Goal: Task Accomplishment & Management: Complete application form

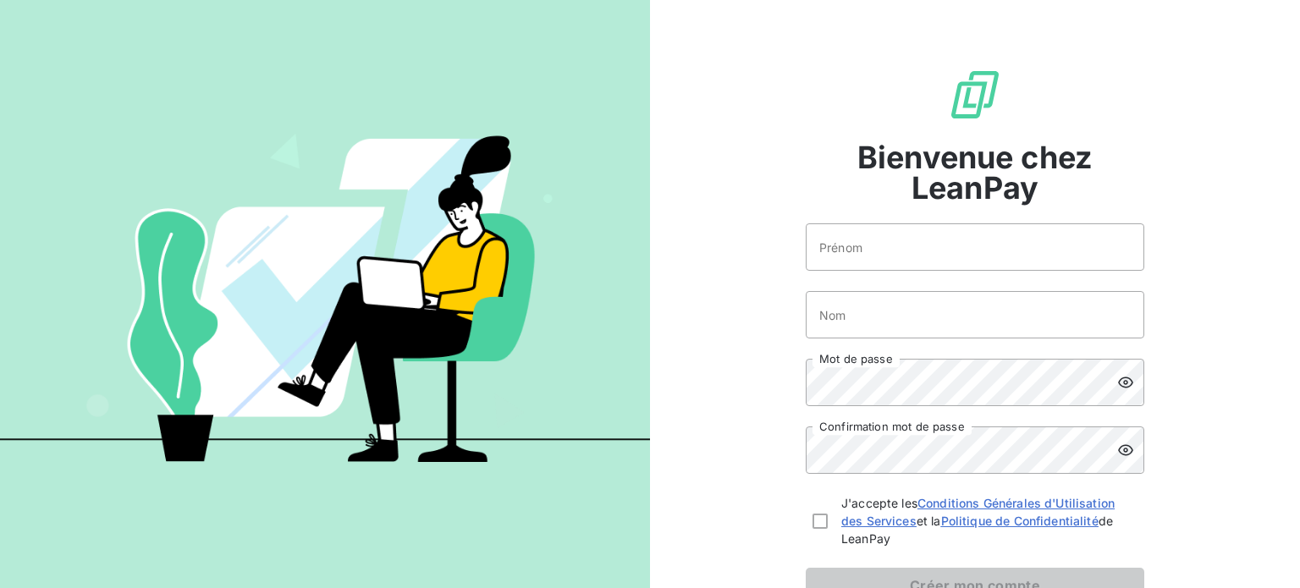
click at [872, 283] on form "Prénom Nom Mot de passe Confirmation mot de passe J'accepte les Conditions Géné…" at bounding box center [974, 413] width 338 height 380
click at [860, 271] on form "Prénom Nom Mot de passe Confirmation mot de passe J'accepte les Conditions Géné…" at bounding box center [974, 413] width 338 height 380
click at [849, 263] on input "Prénom" at bounding box center [974, 246] width 338 height 47
type input "[PERSON_NAME]"
type input "BODHUIN"
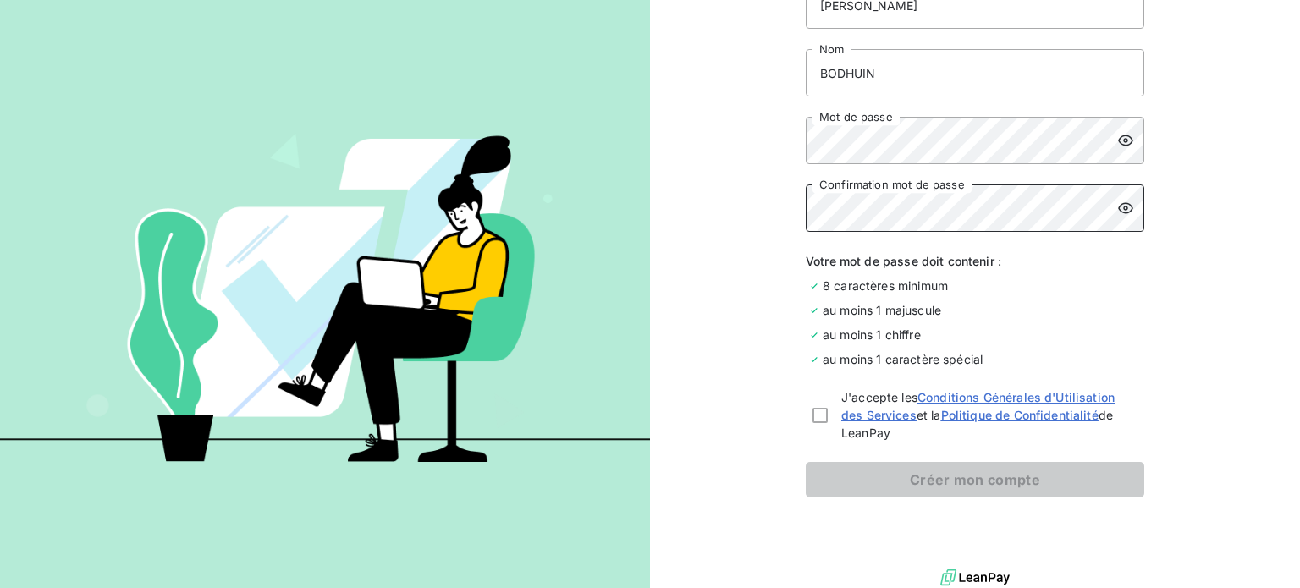
scroll to position [250, 0]
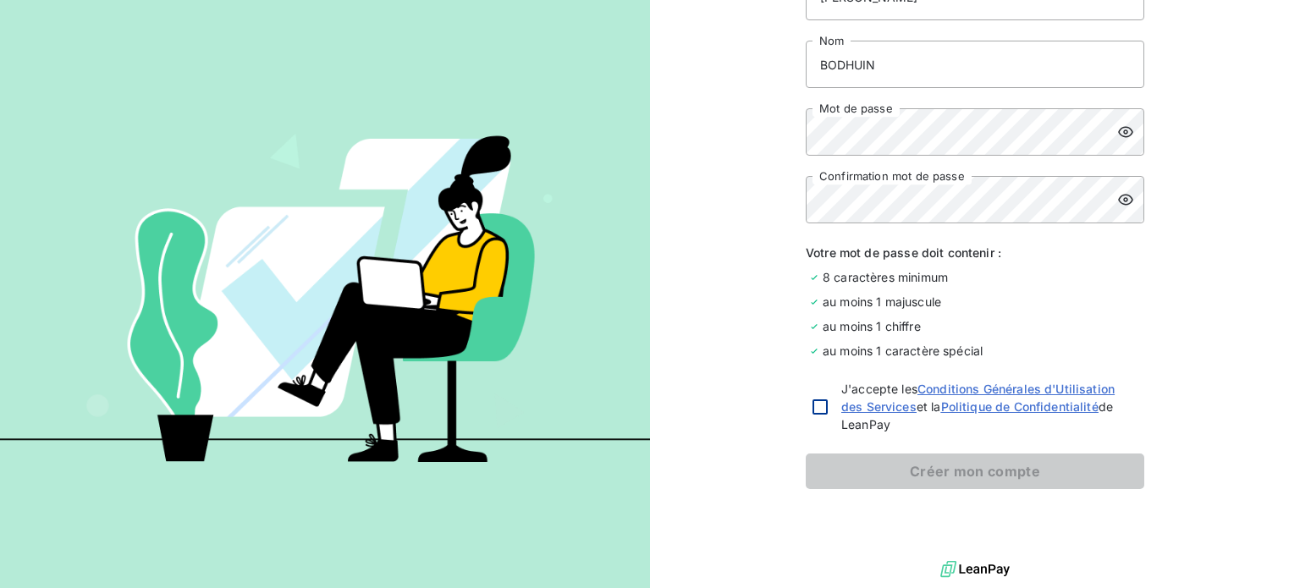
click at [812, 404] on div at bounding box center [819, 406] width 15 height 15
checkbox input "true"
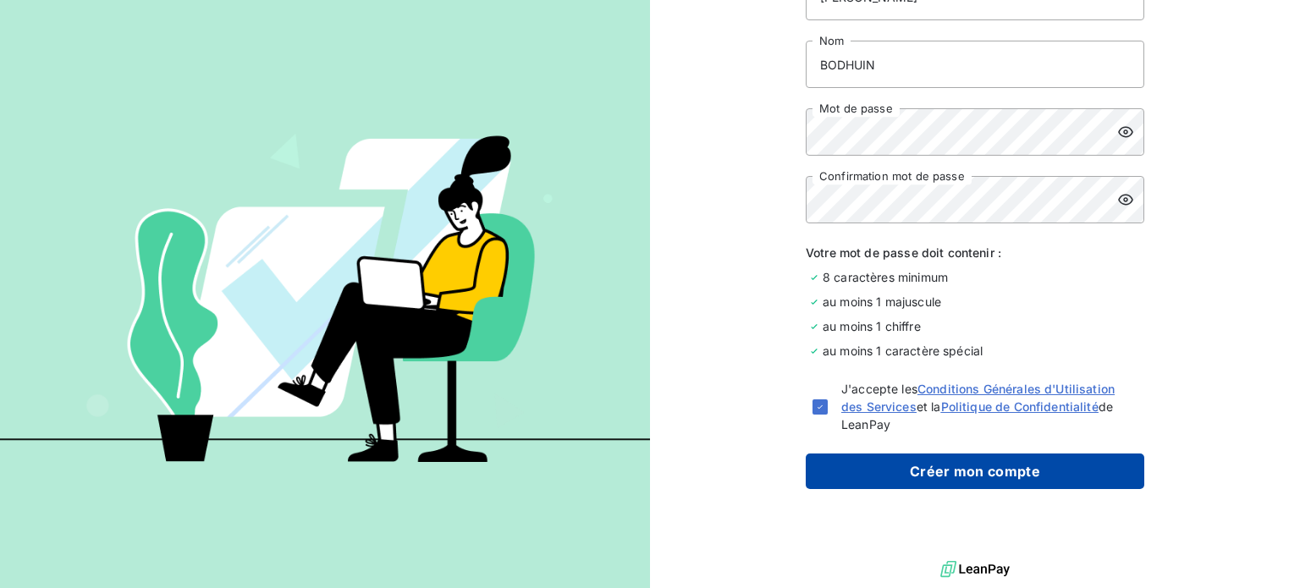
click at [928, 462] on button "Créer mon compte" at bounding box center [974, 471] width 338 height 36
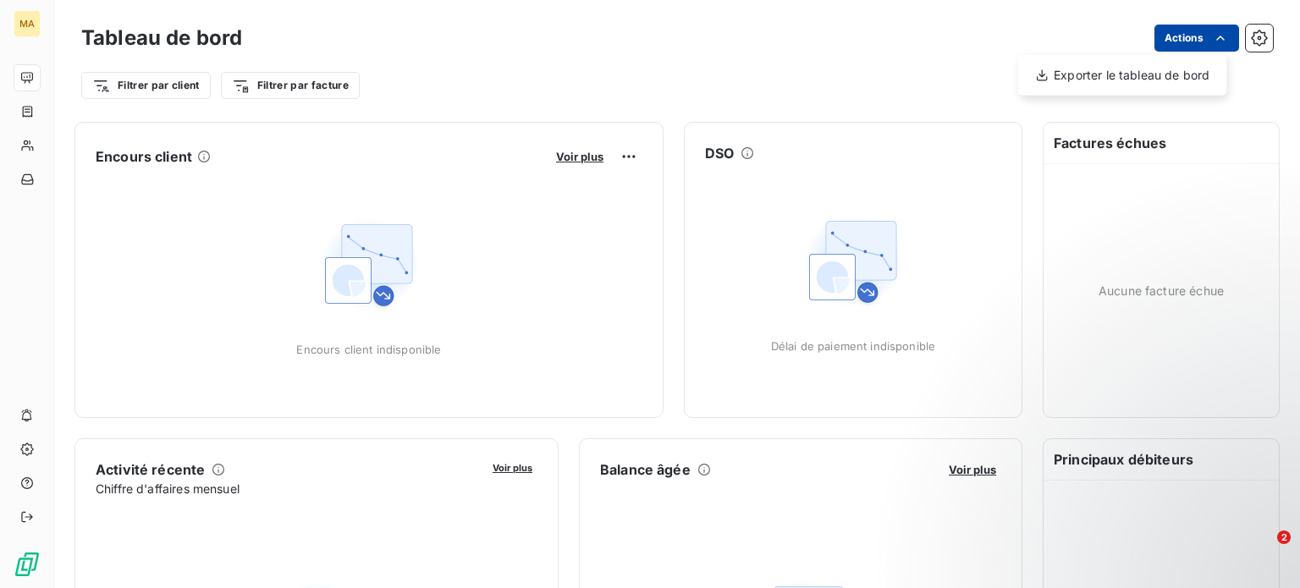
click at [1191, 34] on html "MA Tableau de bord Actions Exporter le tableau de bord Filtrer par client Filtr…" at bounding box center [650, 294] width 1300 height 588
click at [707, 73] on html "MA Tableau de bord Actions Exporter le tableau de bord Filtrer par client Filtr…" at bounding box center [650, 294] width 1300 height 588
